Goal: Task Accomplishment & Management: Manage account settings

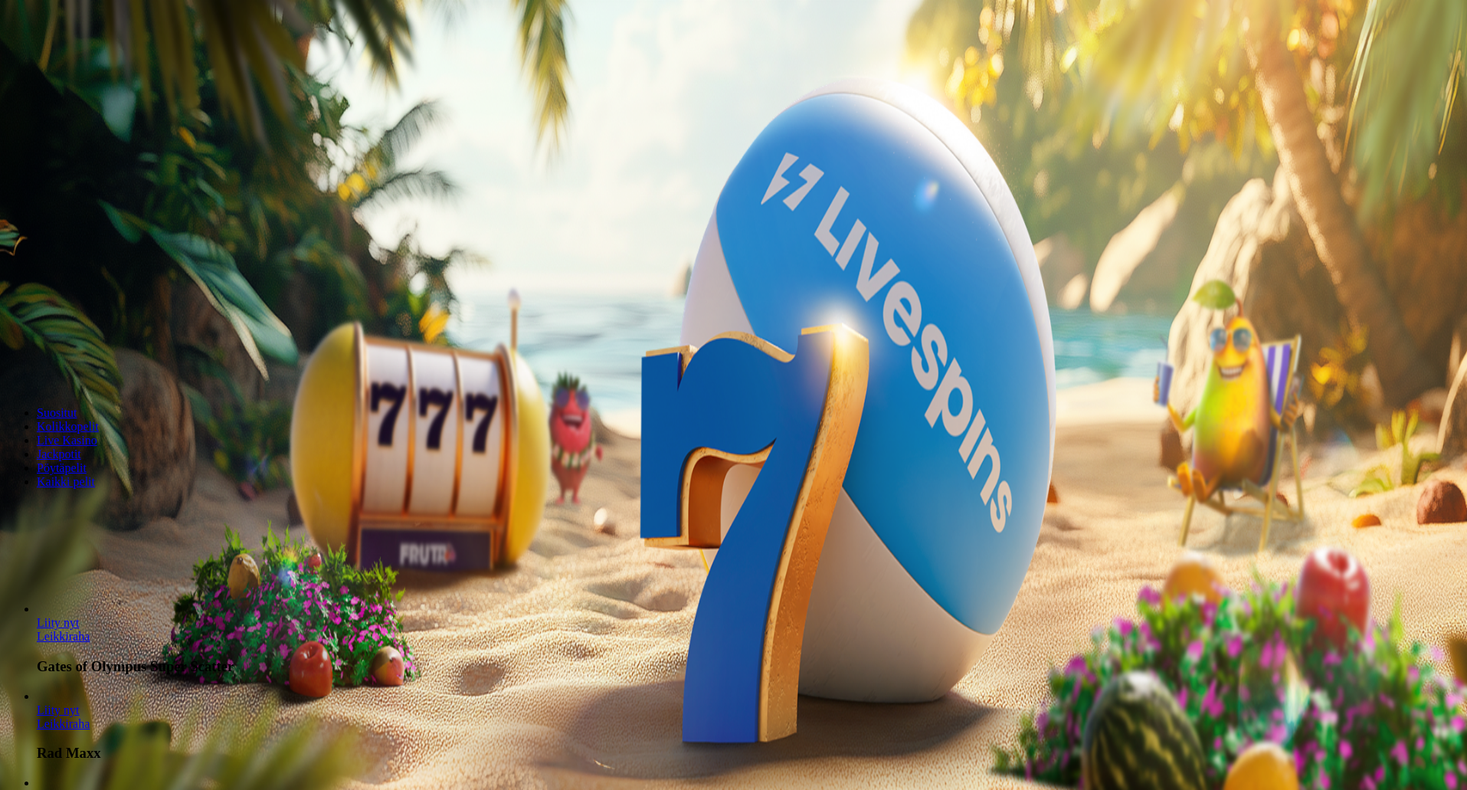
click at [101, 61] on span "Kirjaudu" at bounding box center [106, 55] width 38 height 11
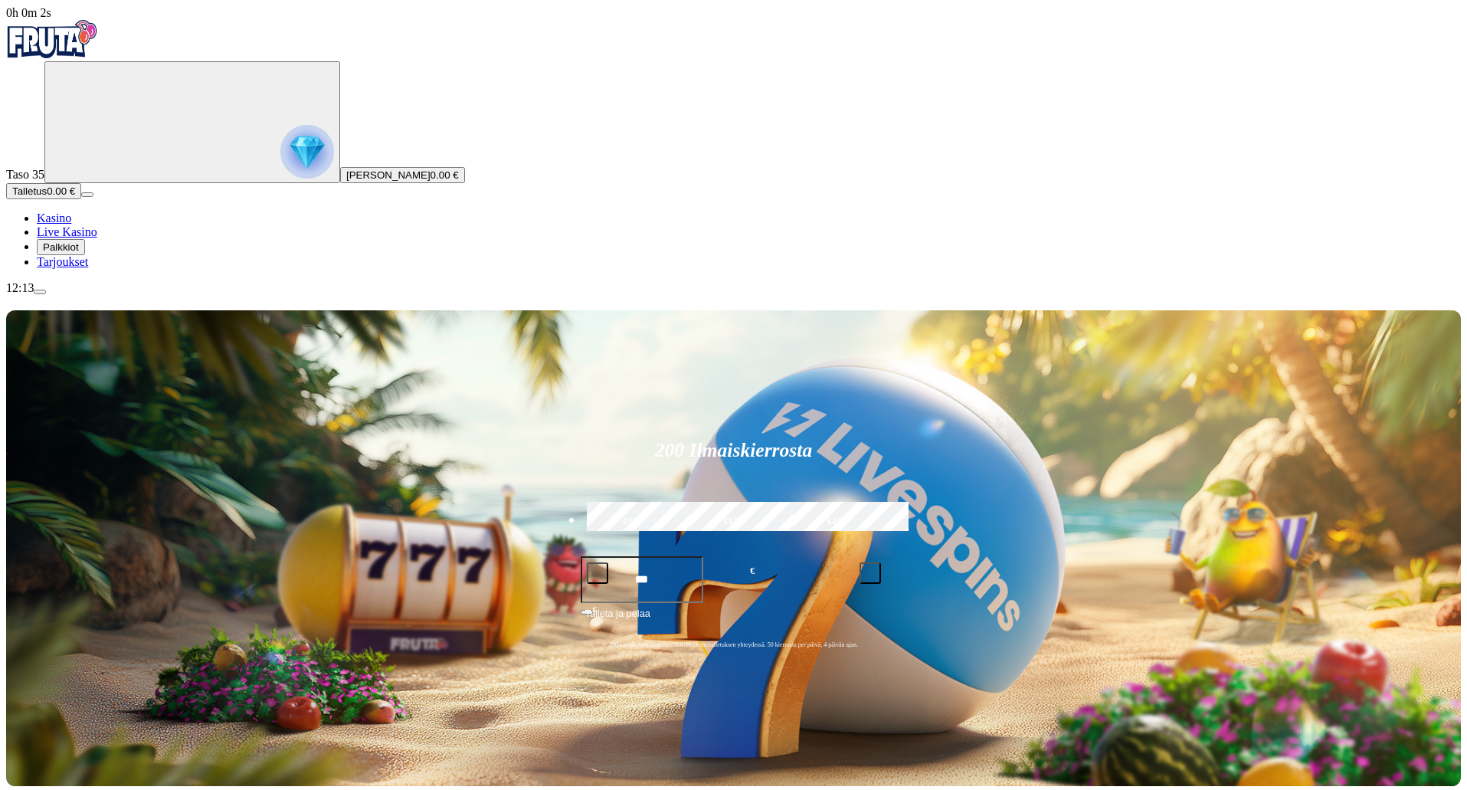
click at [79, 253] on span "Palkkiot" at bounding box center [61, 246] width 36 height 11
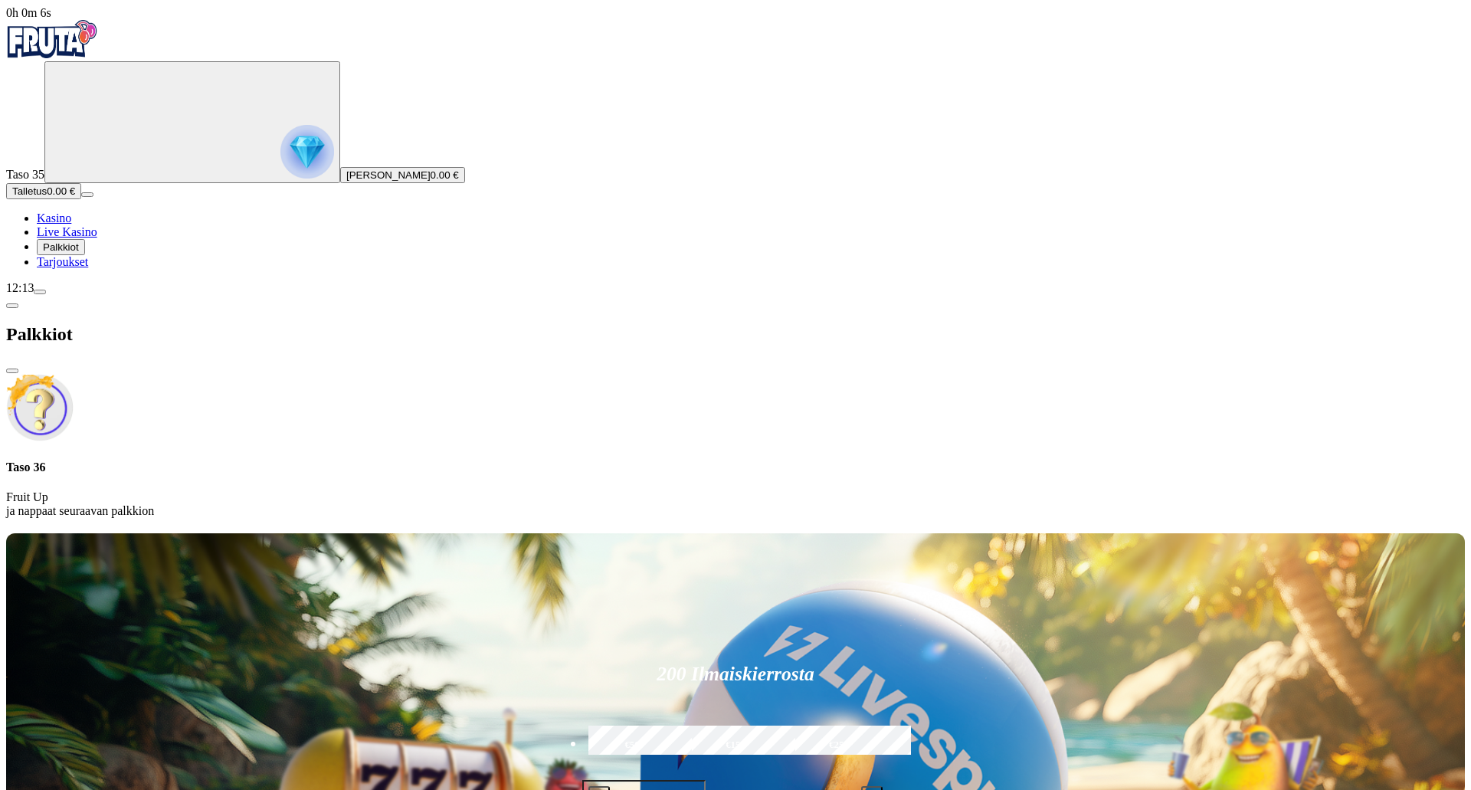
click at [280, 164] on img "Primary" at bounding box center [307, 152] width 54 height 54
click at [40, 292] on span "menu icon" at bounding box center [40, 292] width 0 height 0
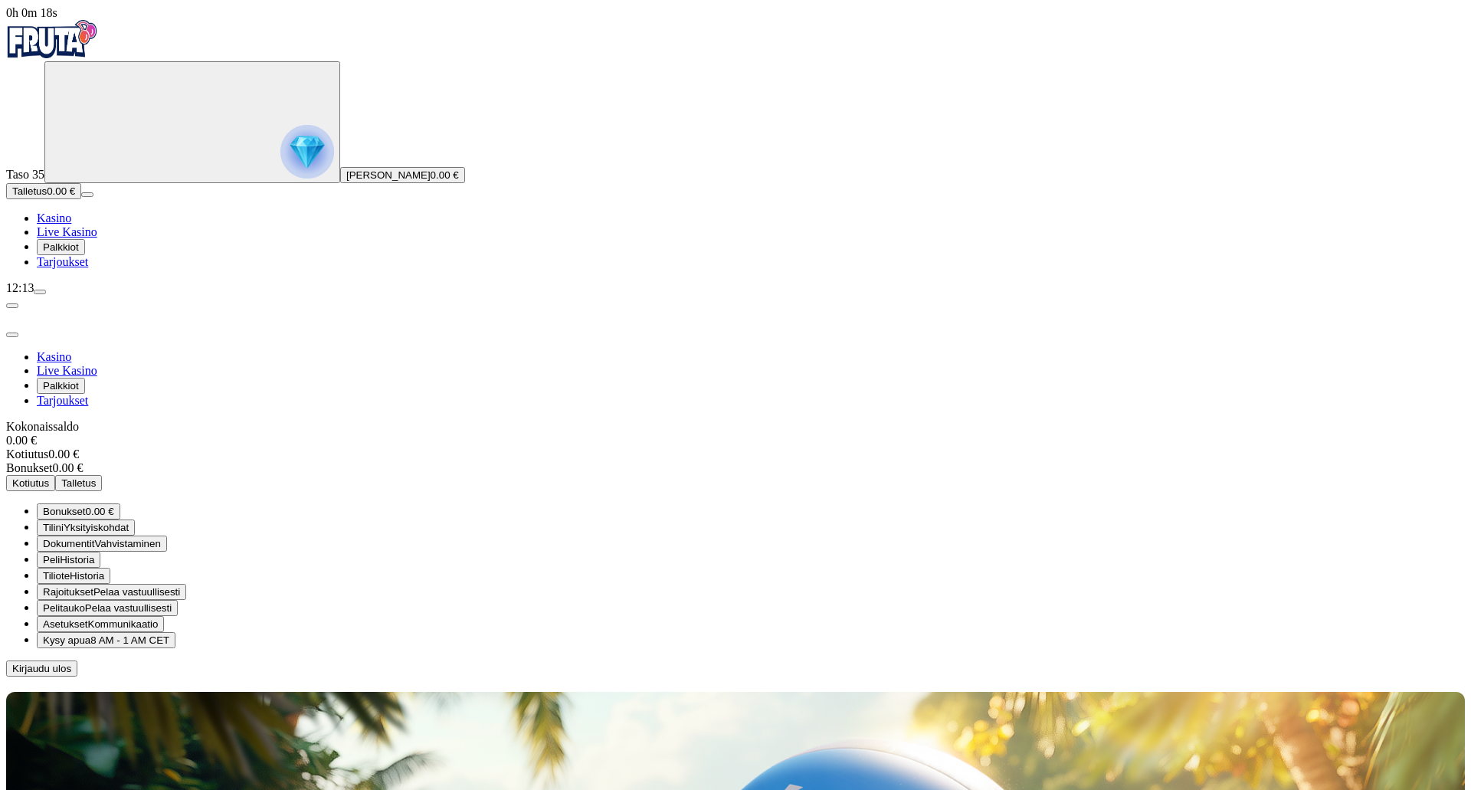
drag, startPoint x: 248, startPoint y: 247, endPoint x: 259, endPoint y: 283, distance: 38.3
click at [259, 503] on ul "Bonukset 0.00 € Tilini Yksityiskohdat Dokumentit Vahvistaminen Peli Historia Ti…" at bounding box center [735, 575] width 1459 height 145
click at [167, 536] on button "Dokumentit Vahvistaminen" at bounding box center [102, 544] width 130 height 16
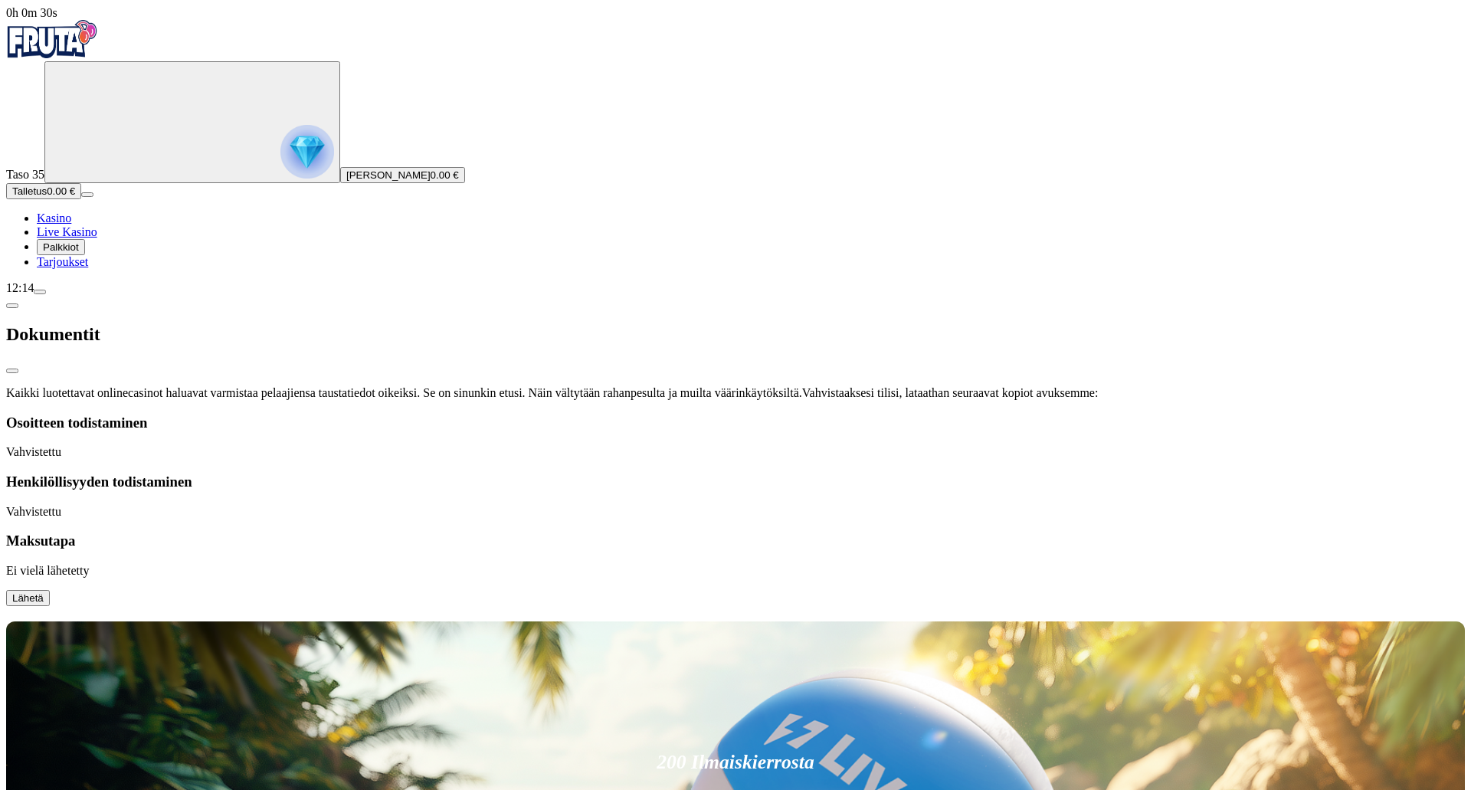
click at [256, 564] on p "Ei vielä lähetetty" at bounding box center [735, 571] width 1459 height 14
click at [12, 306] on span "chevron-left icon" at bounding box center [12, 306] width 0 height 0
